Goal: Find specific page/section: Find specific page/section

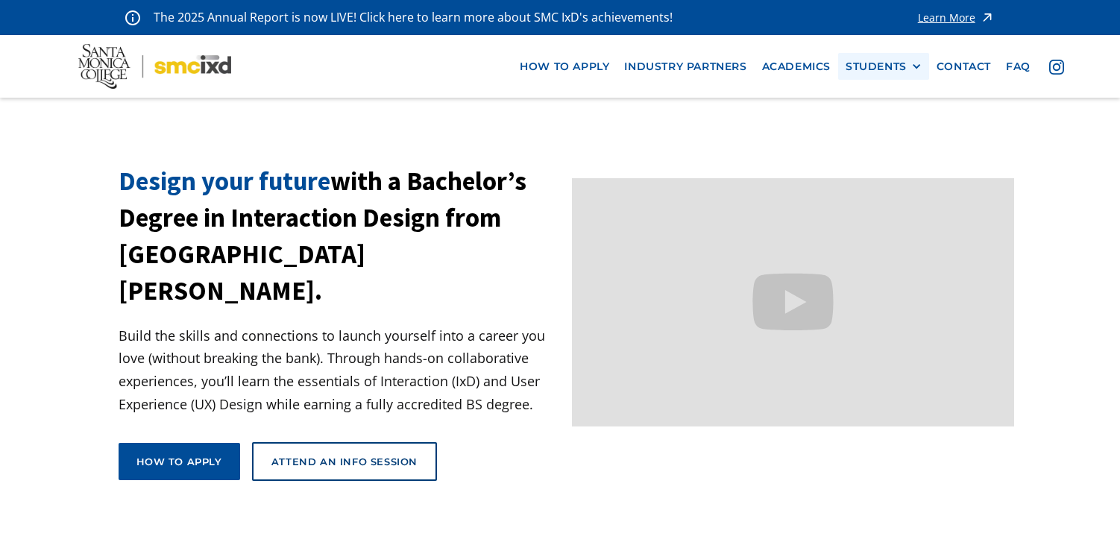
click at [869, 68] on div "STUDENTS" at bounding box center [875, 66] width 61 height 13
click at [886, 113] on link "Current Students" at bounding box center [912, 121] width 134 height 28
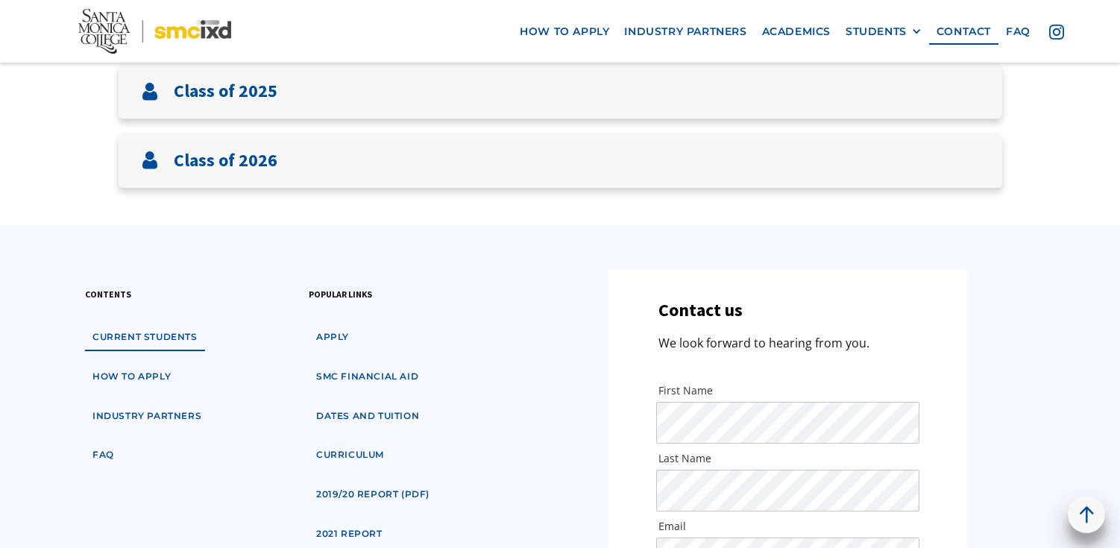
scroll to position [385, 0]
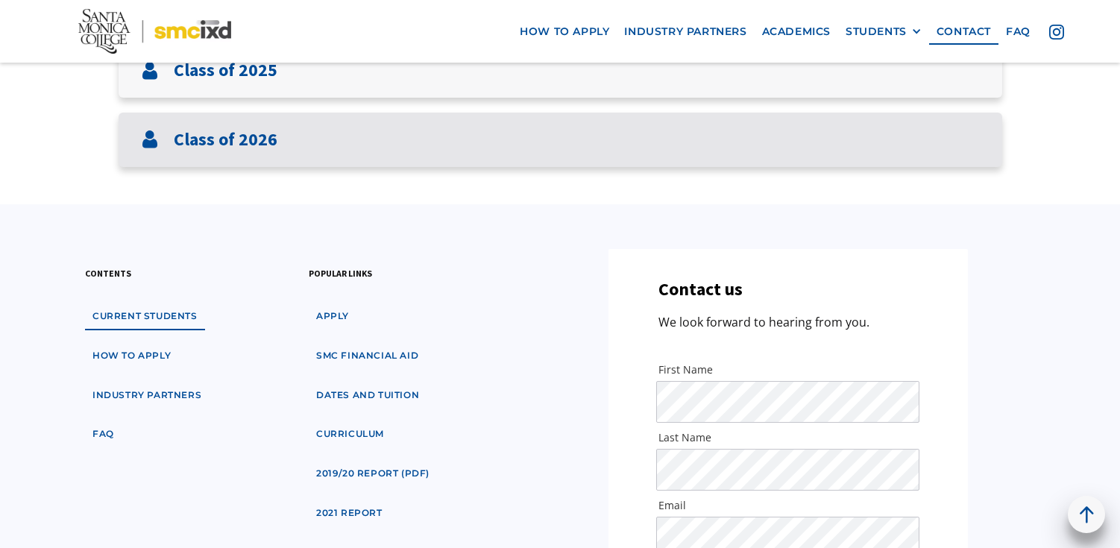
click at [760, 151] on div "Class of 2026" at bounding box center [560, 140] width 883 height 54
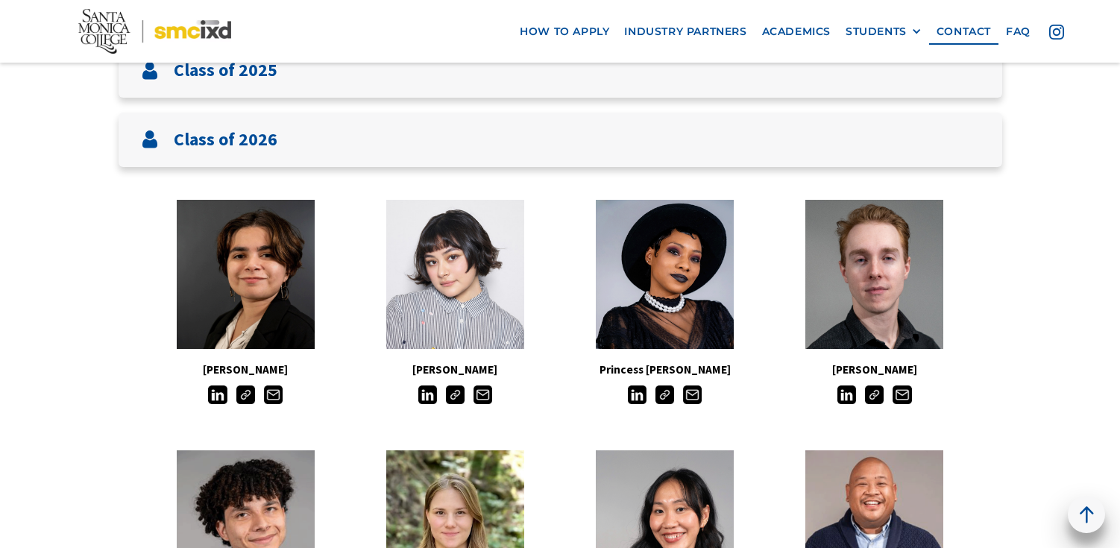
click at [666, 396] on img at bounding box center [664, 394] width 19 height 19
